Goal: Find contact information: Find contact information

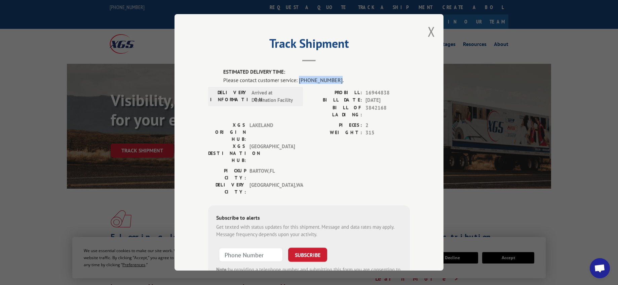
drag, startPoint x: 297, startPoint y: 80, endPoint x: 332, endPoint y: 80, distance: 34.6
click at [332, 80] on div "Please contact customer service: [PHONE_NUMBER]." at bounding box center [316, 80] width 186 height 8
copy div "[PHONE_NUMBER]"
click at [11, 156] on div "Track Shipment ESTIMATED DELIVERY TIME: Please contact customer service: [PHONE…" at bounding box center [309, 142] width 618 height 285
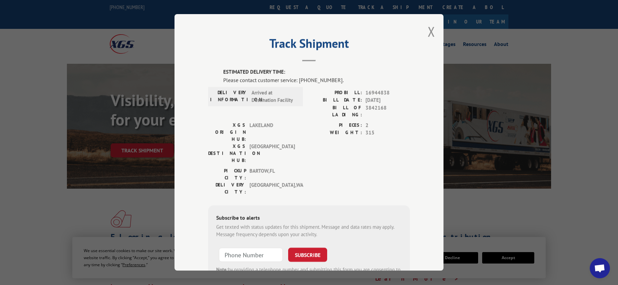
click at [7, 26] on div "Track Shipment ESTIMATED DELIVERY TIME: Please contact customer service: [PHONE…" at bounding box center [309, 142] width 618 height 285
drag, startPoint x: 298, startPoint y: 80, endPoint x: 331, endPoint y: 80, distance: 33.3
click at [331, 80] on div "Please contact customer service: [PHONE_NUMBER]." at bounding box center [316, 80] width 186 height 8
copy div "844) 947-7447"
click at [12, 97] on div "Track Shipment ESTIMATED DELIVERY TIME: Please contact customer service: [PHONE…" at bounding box center [309, 142] width 618 height 285
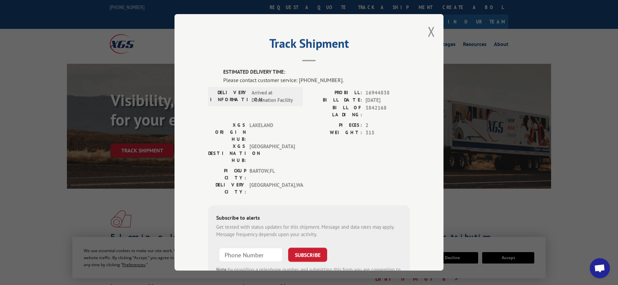
click at [305, 63] on div "Track Shipment ESTIMATED DELIVERY TIME: Please contact customer service: [PHONE…" at bounding box center [308, 142] width 269 height 257
click at [428, 32] on button "Close modal" at bounding box center [430, 32] width 7 height 18
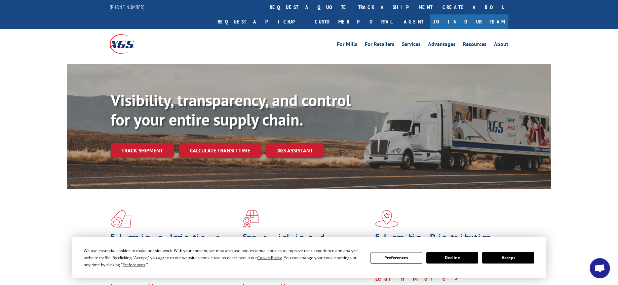
click at [435, 257] on button "Decline" at bounding box center [452, 257] width 52 height 11
